Goal: Communication & Community: Ask a question

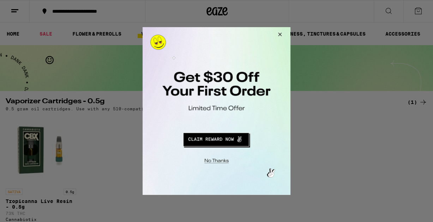
click at [217, 138] on button "Redirect to URL" at bounding box center [216, 138] width 123 height 17
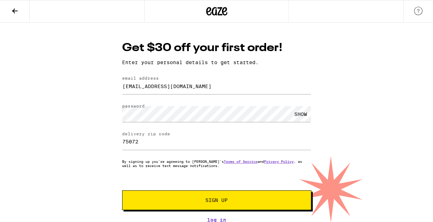
click at [200, 202] on span "Sign Up" at bounding box center [217, 200] width 141 height 5
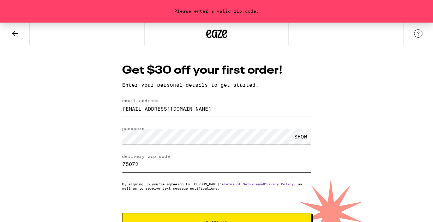
click at [148, 163] on input "75072" at bounding box center [216, 165] width 189 height 16
type input "75070"
click at [122, 213] on button "Sign Up" at bounding box center [216, 223] width 189 height 20
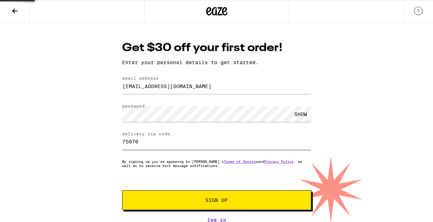
scroll to position [2, 0]
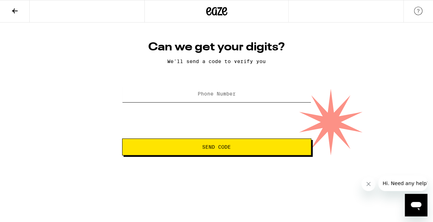
click at [193, 95] on input "Phone Number" at bounding box center [216, 94] width 189 height 16
type input "(972) 754-7379"
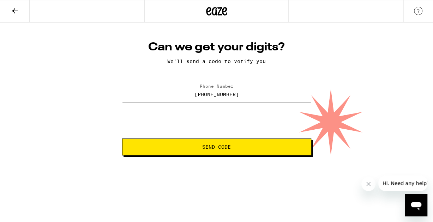
click at [190, 147] on span "Send Code" at bounding box center [216, 147] width 177 height 5
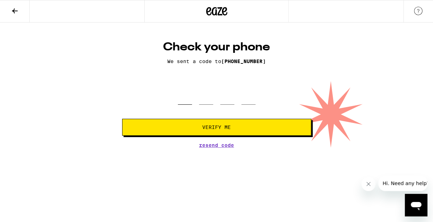
click at [181, 99] on input "tel" at bounding box center [185, 94] width 14 height 21
type input "2"
type input "9"
type input "4"
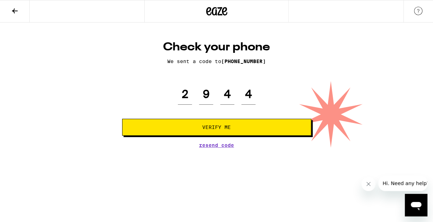
click at [202, 128] on span "Verify Me" at bounding box center [216, 127] width 177 height 5
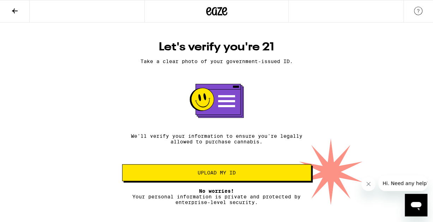
click at [207, 175] on span "Upload my ID" at bounding box center [217, 173] width 38 height 5
click at [221, 175] on span "Upload my ID" at bounding box center [217, 173] width 38 height 5
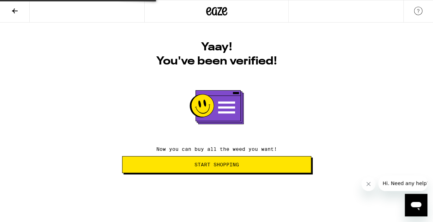
click at [205, 164] on span "Start Shopping" at bounding box center [217, 164] width 44 height 5
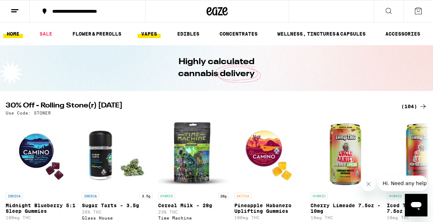
click at [149, 32] on link "VAPES" at bounding box center [149, 34] width 23 height 8
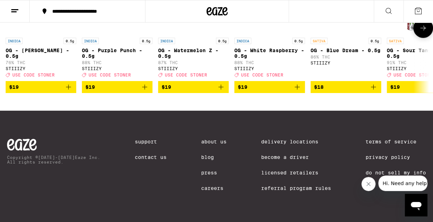
scroll to position [702, 0]
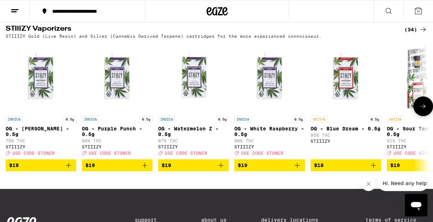
click at [424, 111] on icon at bounding box center [423, 106] width 8 height 8
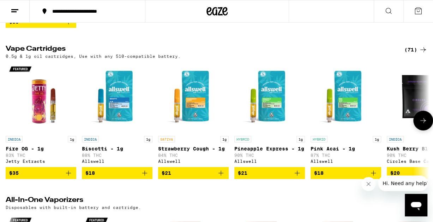
scroll to position [213, 0]
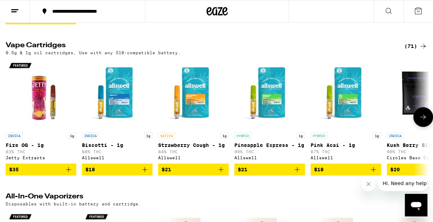
click at [417, 121] on button at bounding box center [423, 117] width 20 height 20
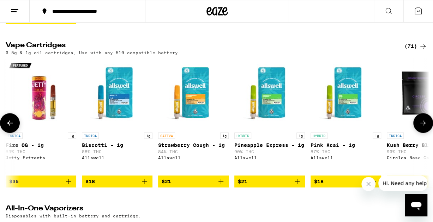
scroll to position [0, 345]
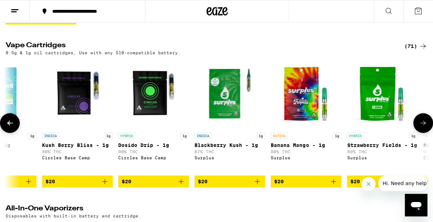
click at [422, 127] on icon at bounding box center [423, 123] width 8 height 8
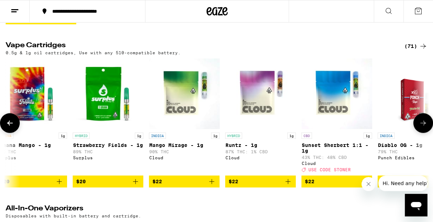
scroll to position [0, 690]
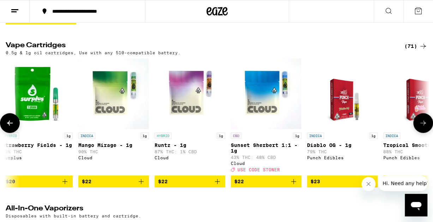
click at [422, 127] on icon at bounding box center [423, 123] width 8 height 8
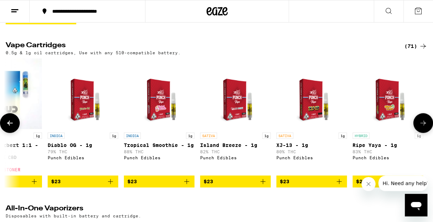
scroll to position [0, 1035]
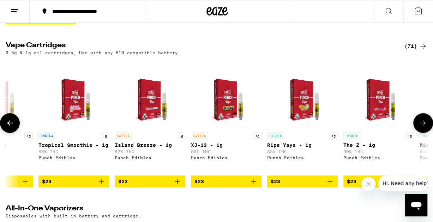
click at [419, 127] on icon at bounding box center [423, 123] width 8 height 8
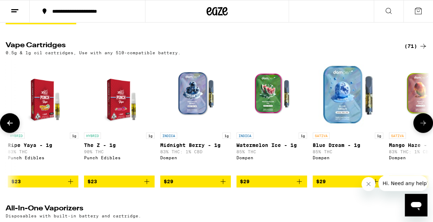
scroll to position [0, 1380]
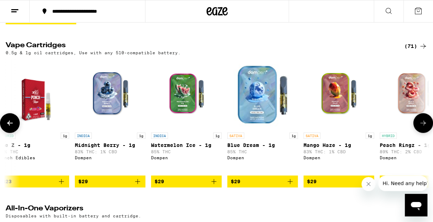
click at [417, 128] on button at bounding box center [423, 123] width 20 height 20
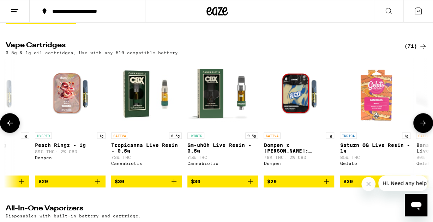
click at [417, 127] on button at bounding box center [423, 123] width 20 height 20
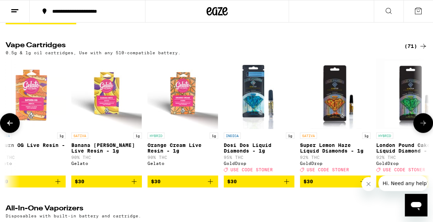
click at [417, 127] on button at bounding box center [423, 123] width 20 height 20
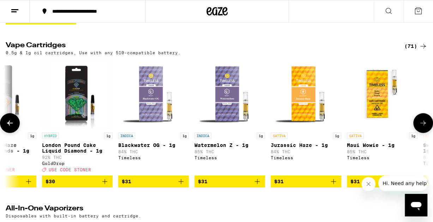
scroll to position [0, 2415]
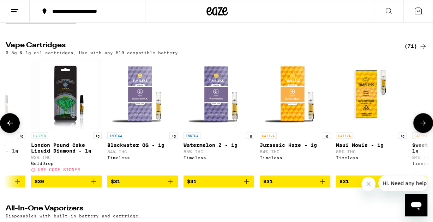
click at [417, 127] on button at bounding box center [423, 123] width 20 height 20
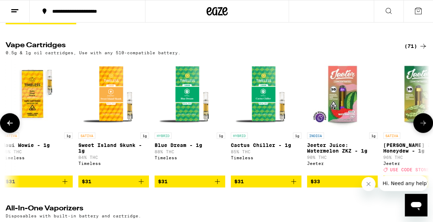
scroll to position [0, 2760]
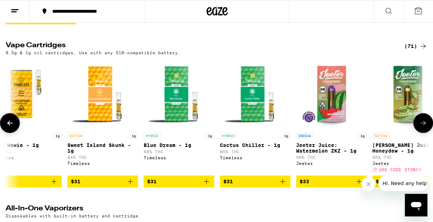
click at [417, 127] on button at bounding box center [423, 123] width 20 height 20
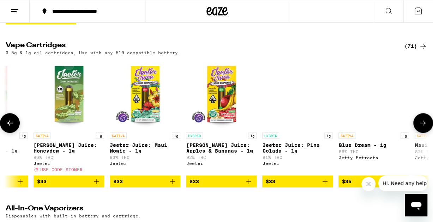
scroll to position [0, 3105]
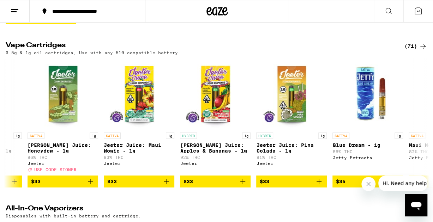
click at [387, 12] on icon at bounding box center [388, 11] width 8 height 8
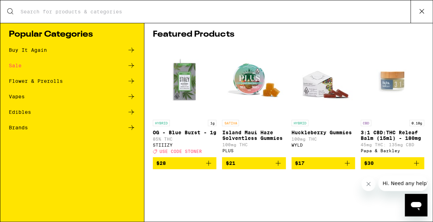
scroll to position [0, 0]
click at [15, 98] on div "Vapes" at bounding box center [17, 96] width 16 height 5
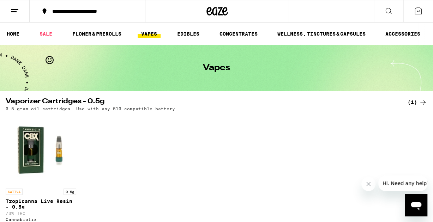
click at [386, 10] on icon at bounding box center [389, 11] width 6 height 6
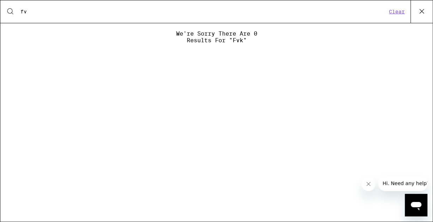
type input "f"
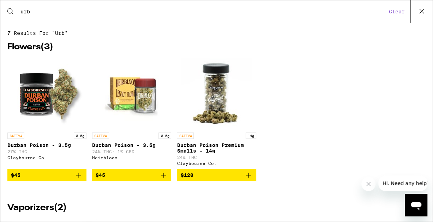
type input "urb"
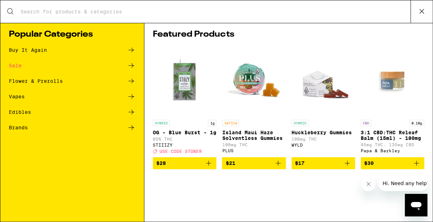
click at [19, 96] on div "Vapes" at bounding box center [17, 96] width 16 height 5
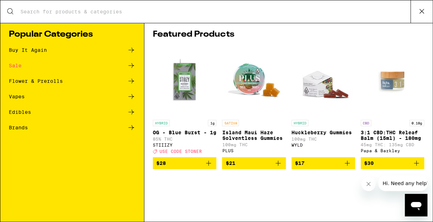
click at [17, 97] on div "Vapes" at bounding box center [17, 96] width 16 height 5
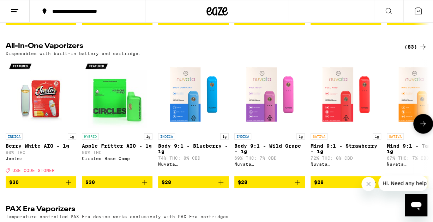
scroll to position [378, 0]
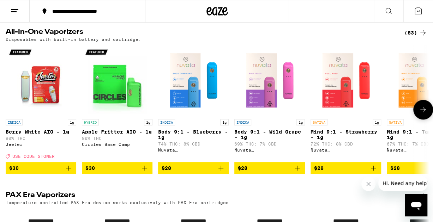
click at [420, 114] on icon at bounding box center [423, 110] width 8 height 8
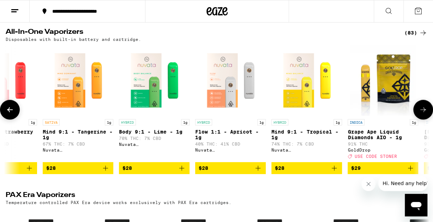
scroll to position [0, 345]
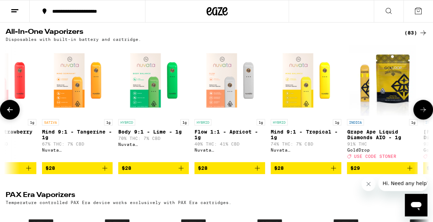
click at [420, 114] on icon at bounding box center [423, 110] width 8 height 8
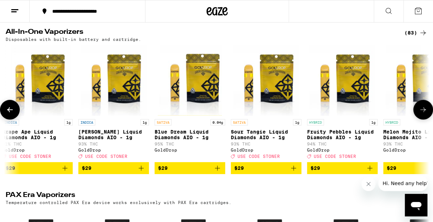
click at [420, 114] on icon at bounding box center [423, 110] width 8 height 8
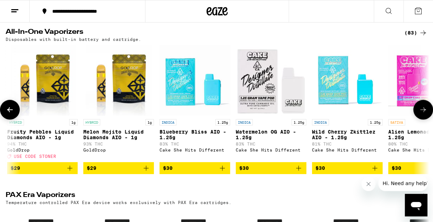
scroll to position [0, 1035]
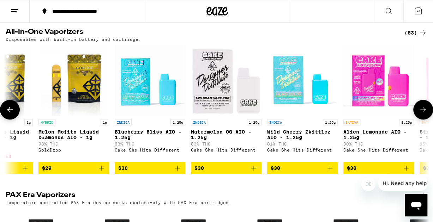
click at [420, 114] on icon at bounding box center [423, 110] width 8 height 8
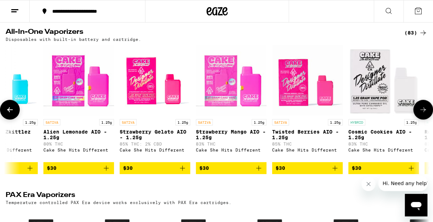
scroll to position [0, 1380]
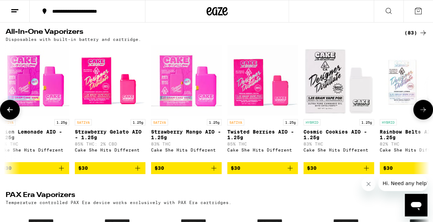
click at [420, 114] on icon at bounding box center [423, 110] width 8 height 8
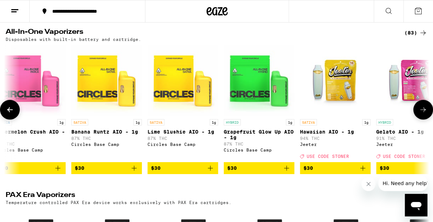
click at [420, 114] on icon at bounding box center [423, 110] width 8 height 8
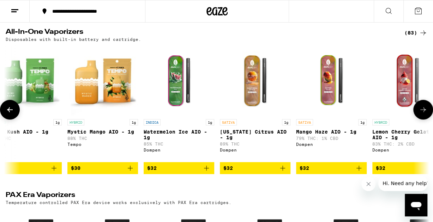
click at [420, 114] on icon at bounding box center [423, 110] width 8 height 8
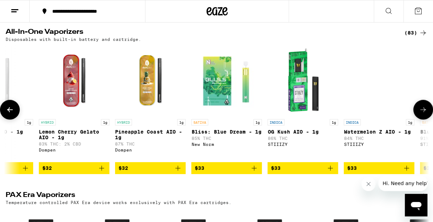
scroll to position [0, 3105]
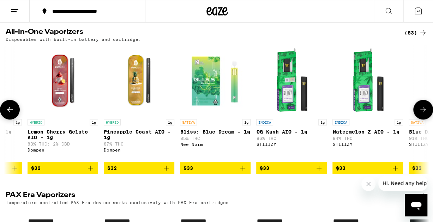
click at [420, 114] on icon at bounding box center [423, 110] width 8 height 8
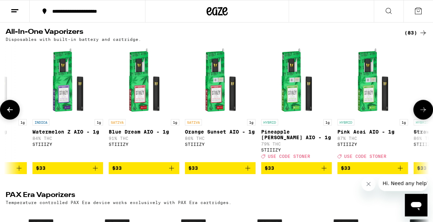
scroll to position [0, 3449]
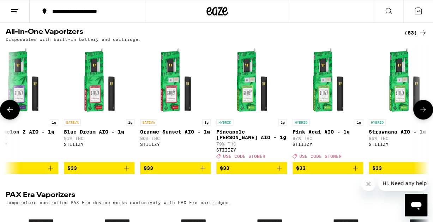
click at [420, 114] on icon at bounding box center [423, 110] width 8 height 8
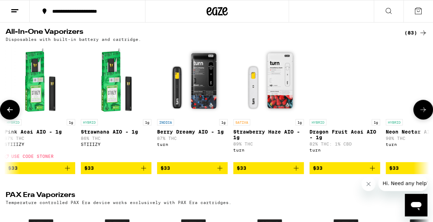
scroll to position [0, 3794]
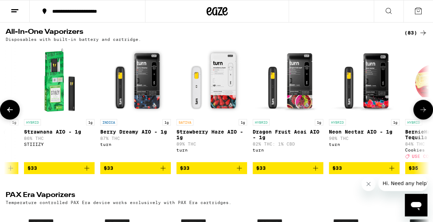
click at [420, 114] on icon at bounding box center [423, 110] width 8 height 8
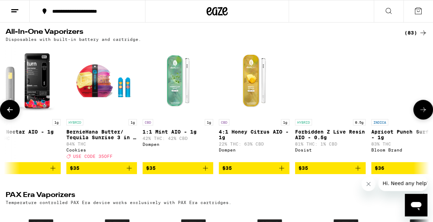
scroll to position [0, 4139]
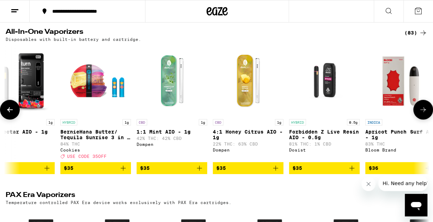
click at [420, 114] on icon at bounding box center [423, 110] width 8 height 8
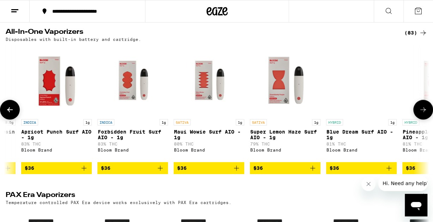
scroll to position [0, 4484]
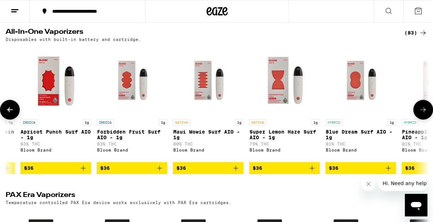
click at [420, 114] on icon at bounding box center [423, 110] width 8 height 8
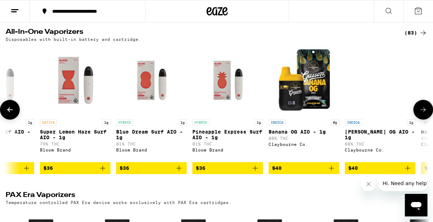
scroll to position [0, 4829]
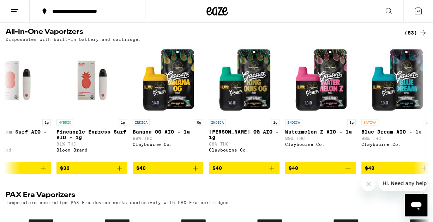
click at [394, 184] on span "Hi. Need any help?" at bounding box center [406, 184] width 47 height 6
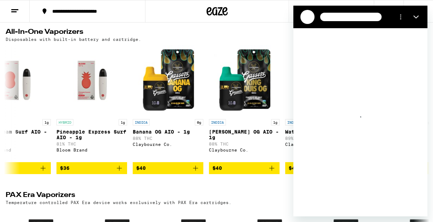
scroll to position [0, 0]
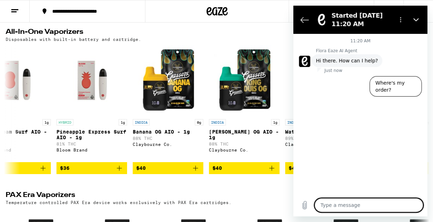
click at [333, 203] on textarea at bounding box center [369, 205] width 109 height 14
type textarea "n"
type textarea "x"
type textarea "ne"
type textarea "x"
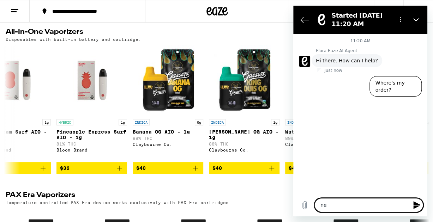
type textarea "n"
type textarea "x"
type textarea "d"
type textarea "x"
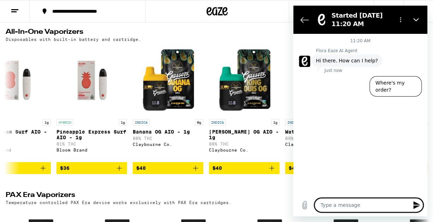
type textarea "x"
type textarea "n"
type textarea "x"
type textarea "ne"
type textarea "x"
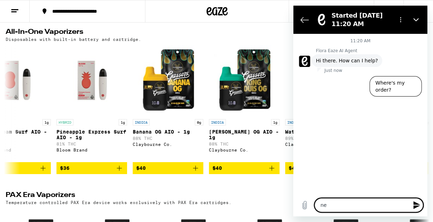
type textarea "nee"
type textarea "x"
type textarea "need"
type textarea "x"
type textarea "need"
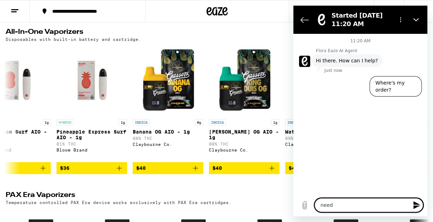
type textarea "x"
type textarea "need 3"
type textarea "x"
type textarea "need 3."
type textarea "x"
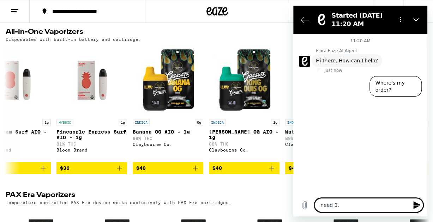
type textarea "need 3.5"
type textarea "x"
type textarea "need 3.5g"
type textarea "x"
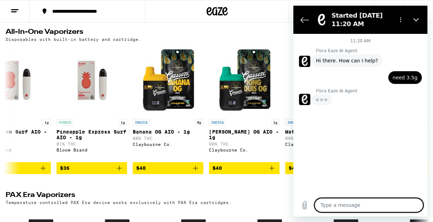
type textarea "x"
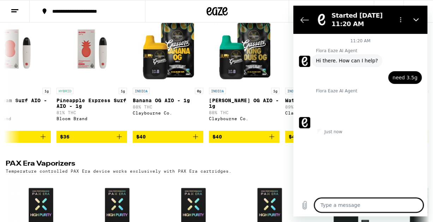
scroll to position [423, 0]
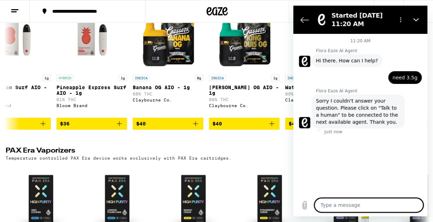
type textarea "t"
type textarea "x"
type textarea "ta"
type textarea "x"
type textarea "tal"
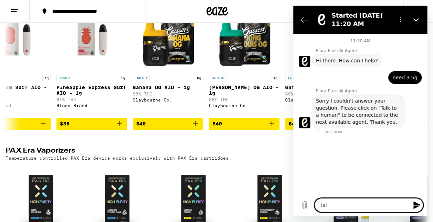
type textarea "x"
type textarea "talk"
type textarea "x"
type textarea "talk"
type textarea "x"
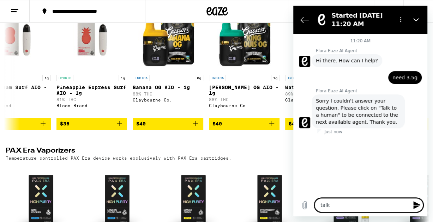
type textarea "talk t"
type textarea "x"
type textarea "talk to"
type textarea "x"
type textarea "talk to"
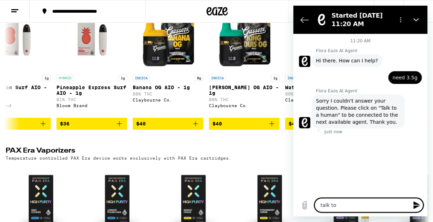
type textarea "x"
type textarea "talk to h"
type textarea "x"
type textarea "talk to hu"
type textarea "x"
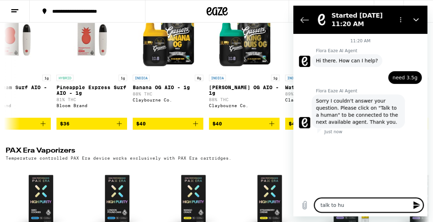
type textarea "talk to hum"
type textarea "x"
type textarea "talk to huma"
type textarea "x"
type textarea "talk to human"
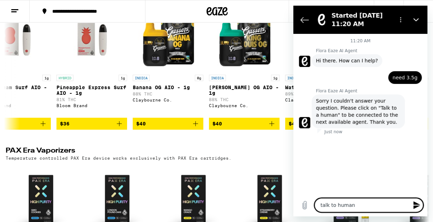
type textarea "x"
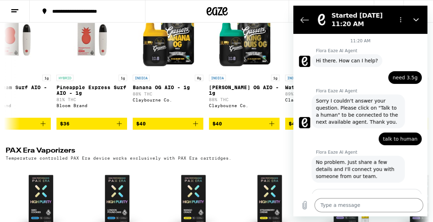
type textarea "x"
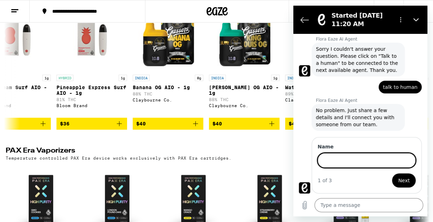
scroll to position [51, 0]
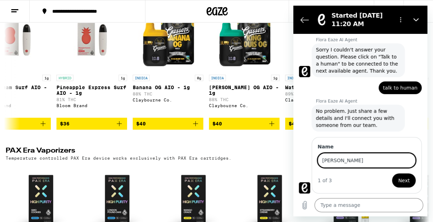
type input "melisa"
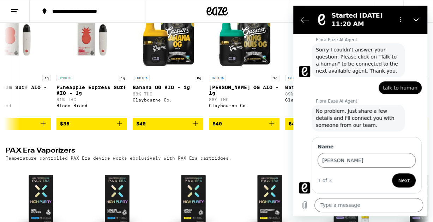
click at [398, 181] on button "Next" at bounding box center [404, 181] width 24 height 14
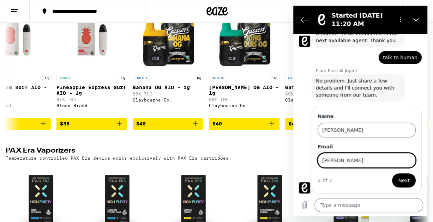
type input "melisacotton3@gmail.com"
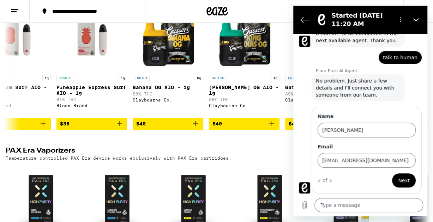
click at [400, 179] on button "Next" at bounding box center [404, 181] width 24 height 14
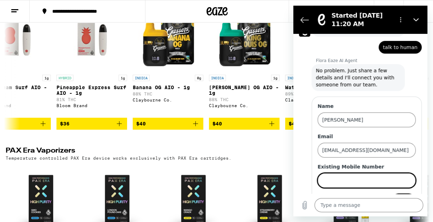
scroll to position [112, 0]
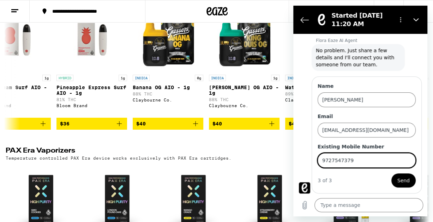
type input "9727547379"
click at [399, 179] on span "Send" at bounding box center [404, 181] width 12 height 8
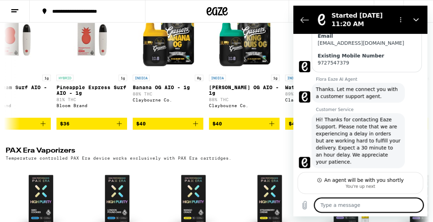
scroll to position [201, 0]
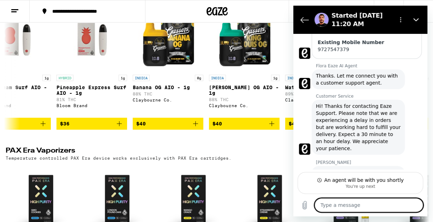
type textarea "x"
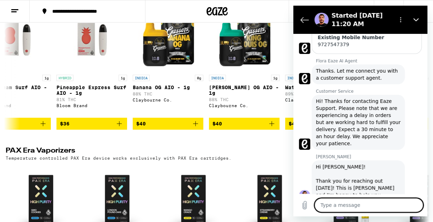
scroll to position [207, 0]
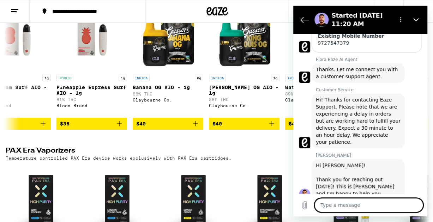
click at [339, 203] on textarea at bounding box center [369, 205] width 109 height 14
type textarea "I"
type textarea "x"
type textarea "IN"
type textarea "x"
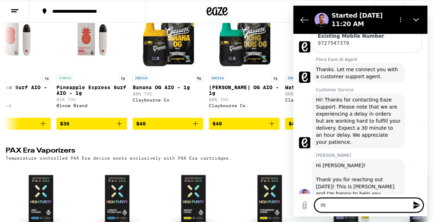
type textarea "IN"
type textarea "x"
type textarea "IN t"
type textarea "x"
type textarea "IN te"
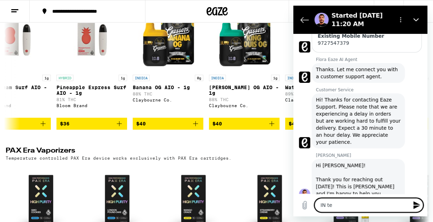
type textarea "x"
type textarea "IN tea"
type textarea "x"
type textarea "IN te"
type textarea "x"
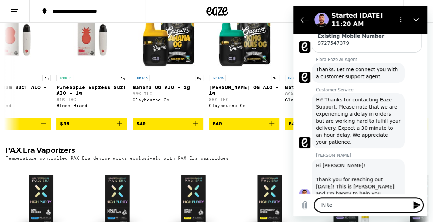
type textarea "IN tex"
type textarea "x"
type textarea "IN texa"
type textarea "x"
type textarea "IN texas"
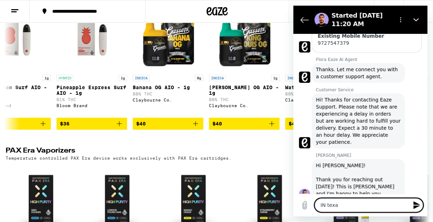
type textarea "x"
type textarea "IN texas."
type textarea "x"
type textarea "IN texas."
type textarea "x"
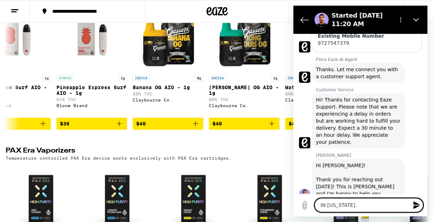
type textarea "IN texas."
type textarea "x"
type textarea "IN texas. t"
type textarea "x"
type textarea "IN texas. th"
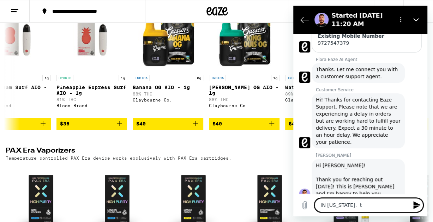
type textarea "x"
type textarea "IN texas. the"
type textarea "x"
type textarea "IN texas. they"
type textarea "x"
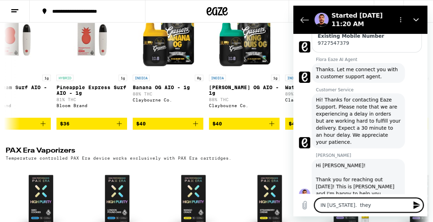
type textarea "IN texas. they"
type textarea "x"
type textarea "IN texas. they s"
type textarea "x"
type textarea "IN texas. they st"
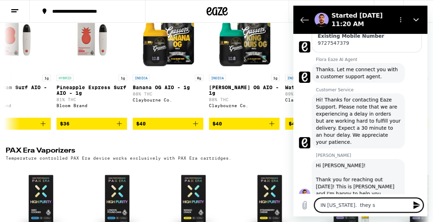
type textarea "x"
type textarea "IN texas. they sto"
type textarea "x"
type textarea "IN texas. they stop"
type textarea "x"
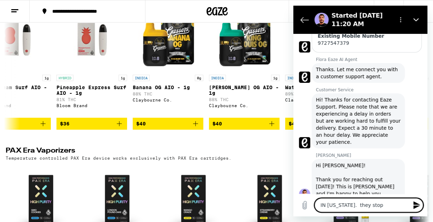
type textarea "IN texas. they stopp"
type textarea "x"
type textarea "IN texas. they stoppe"
type textarea "x"
type textarea "IN texas. they stopped"
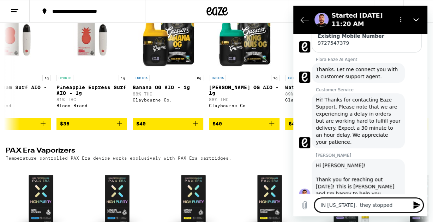
type textarea "x"
type textarea "IN texas. they stopped"
type textarea "x"
type textarea "IN texas. they stopped s"
type textarea "x"
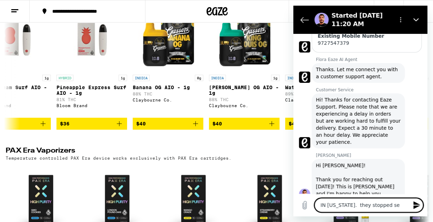
type textarea "IN texas. they stopped sel"
type textarea "x"
type textarea "IN texas. they stopped sell"
type textarea "x"
type textarea "IN texas. they stopped selli"
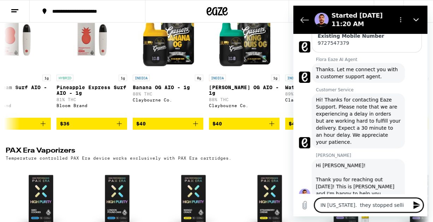
type textarea "x"
type textarea "IN texas. they stopped selling"
type textarea "x"
type textarea "IN texas. they stopped selling v"
type textarea "x"
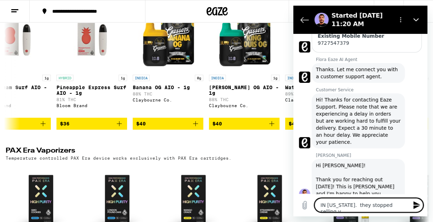
type textarea "IN texas. they stopped selling va"
type textarea "x"
type textarea "IN texas. they stopped selling vap"
type textarea "x"
type textarea "IN texas. they stopped selling vape"
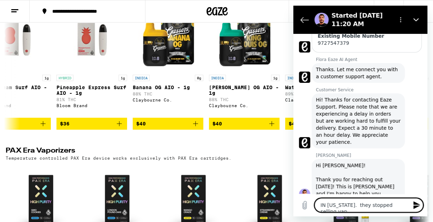
type textarea "x"
type textarea "IN texas. they stopped selling vapes"
type textarea "x"
type textarea "IN texas. they stopped selling vapes"
type textarea "x"
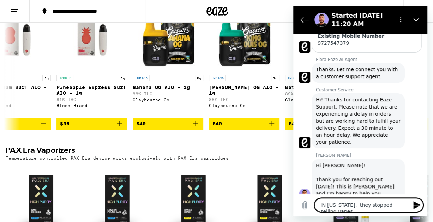
type textarea "IN texas. they stopped selling vapes"
type textarea "x"
type textarea "IN texas. they stopped selling vapes."
type textarea "x"
type textarea "IN texas. they stopped selling vapes."
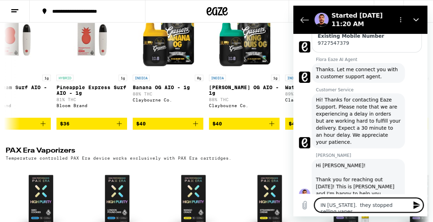
type textarea "x"
type textarea "IN texas. they stopped selling vapes. n"
type textarea "x"
type textarea "IN texas. they stopped selling vapes. ne"
type textarea "x"
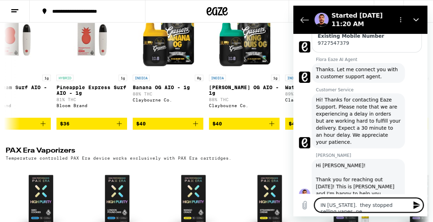
type textarea "IN texas. they stopped selling vapes. nee"
type textarea "x"
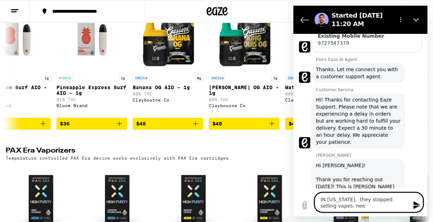
type textarea "IN texas. they stopped selling vapes. need"
type textarea "x"
type textarea "IN texas. they stopped selling vapes. need"
type textarea "x"
type textarea "IN texas. they stopped selling vapes. need t"
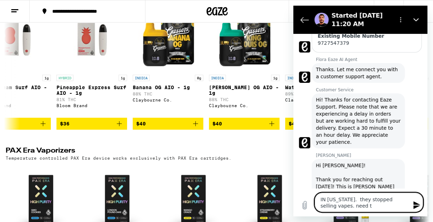
type textarea "x"
type textarea "IN texas. they stopped selling vapes. need to"
type textarea "x"
type textarea "IN texas. they stopped selling vapes. need to"
type textarea "x"
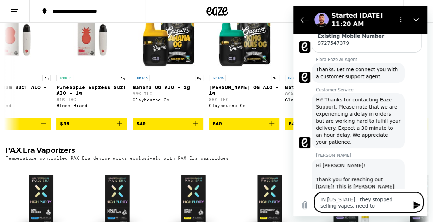
type textarea "IN texas. they stopped selling vapes. need to g"
type textarea "x"
type textarea "IN texas. they stopped selling vapes. need to ge"
type textarea "x"
type textarea "IN texas. they stopped selling vapes. need to get"
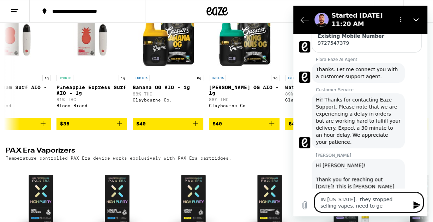
type textarea "x"
type textarea "IN texas. they stopped selling vapes. need to get"
type textarea "x"
type textarea "IN texas. they stopped selling vapes. need to get o"
type textarea "x"
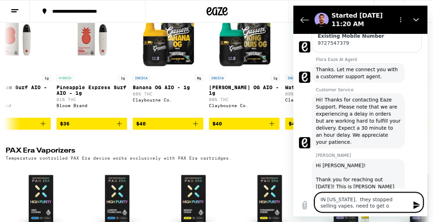
type textarea "IN texas. they stopped selling vapes. need to get on"
type textarea "x"
type textarea "IN texas. they stopped selling vapes. need to get one"
type textarea "x"
type textarea "IN texas. they stopped selling vapes. need to get one"
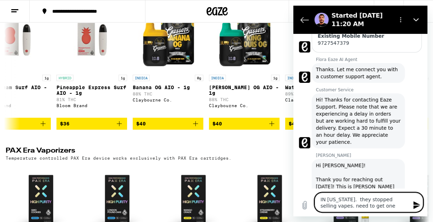
type textarea "x"
type textarea "IN texas. they stopped selling vapes. need to get one t"
type textarea "x"
type textarea "IN texas. they stopped selling vapes. need to get one to"
type textarea "x"
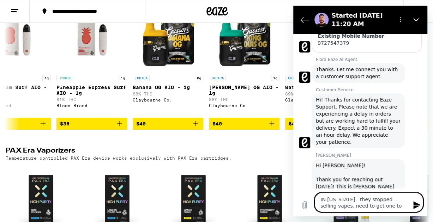
type textarea "IN texas. they stopped selling vapes. need to get one tod"
type textarea "x"
type textarea "IN texas. they stopped selling vapes. need to get one toda"
type textarea "x"
type textarea "IN texas. they stopped selling vapes. need to get one today"
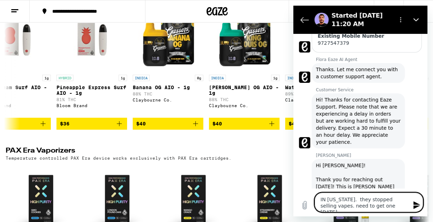
type textarea "x"
type textarea "IN texas. they stopped selling vapes. need to get one today."
type textarea "x"
type textarea "IN texas. they stopped selling vapes. need to get one today."
type textarea "x"
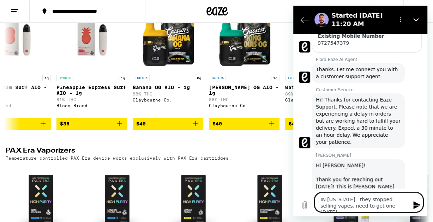
type textarea "IN texas. they stopped selling vapes. need to get one today."
type textarea "x"
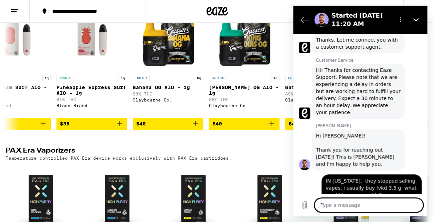
scroll to position [238, 0]
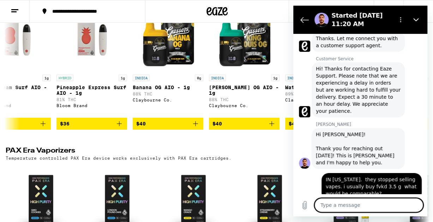
click at [327, 205] on textarea at bounding box center [369, 205] width 109 height 14
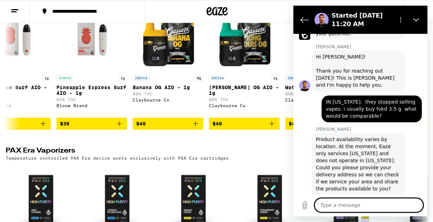
scroll to position [317, 0]
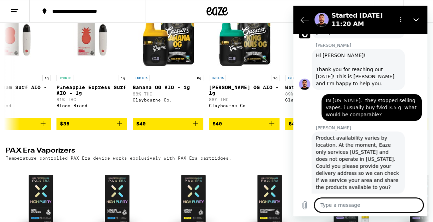
click at [346, 204] on textarea at bounding box center [369, 205] width 109 height 14
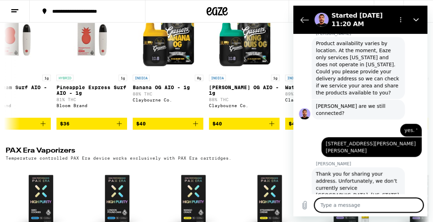
scroll to position [413, 0]
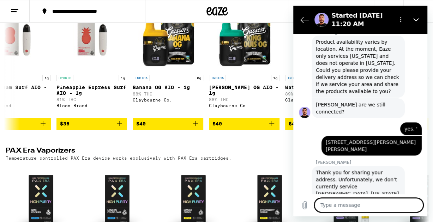
click at [341, 194] on div "Type a message x" at bounding box center [360, 205] width 134 height 23
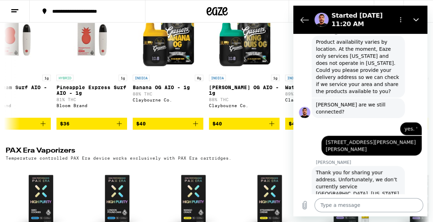
click at [330, 203] on textarea at bounding box center [369, 205] width 109 height 14
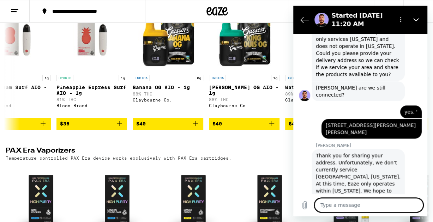
scroll to position [444, 0]
